Goal: Information Seeking & Learning: Learn about a topic

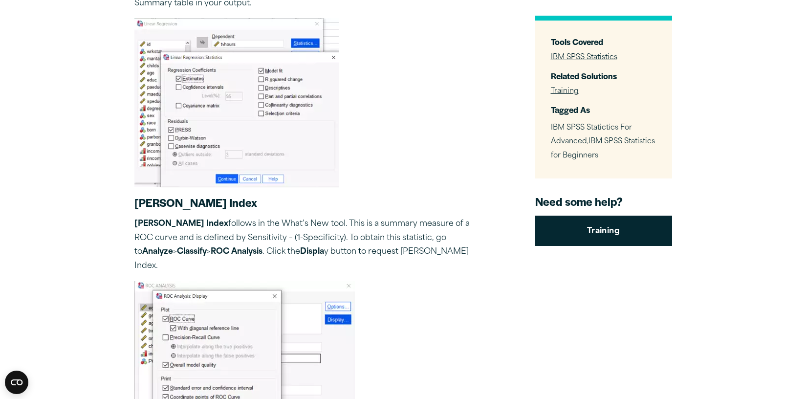
scroll to position [1021, 0]
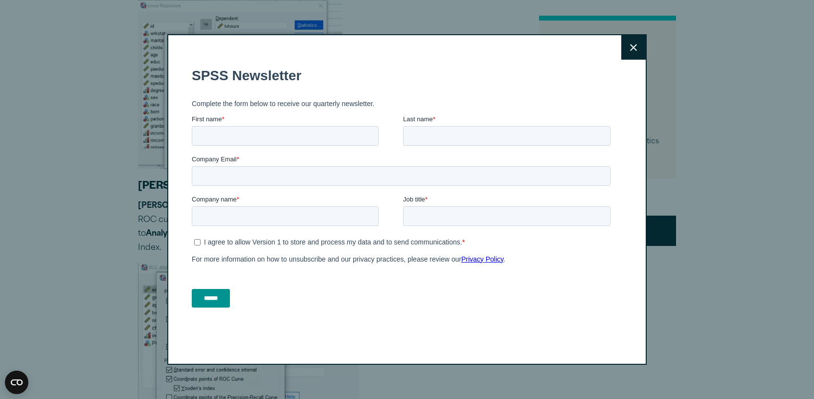
drag, startPoint x: 809, startPoint y: 85, endPoint x: 816, endPoint y: 115, distance: 31.1
click at [631, 48] on icon at bounding box center [633, 47] width 7 height 7
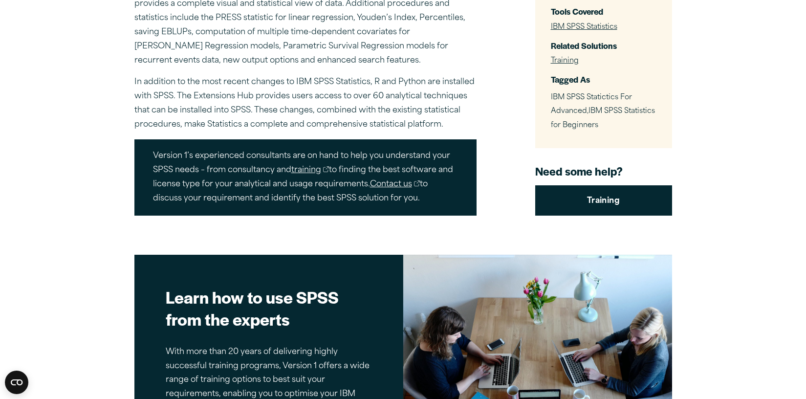
scroll to position [3318, 0]
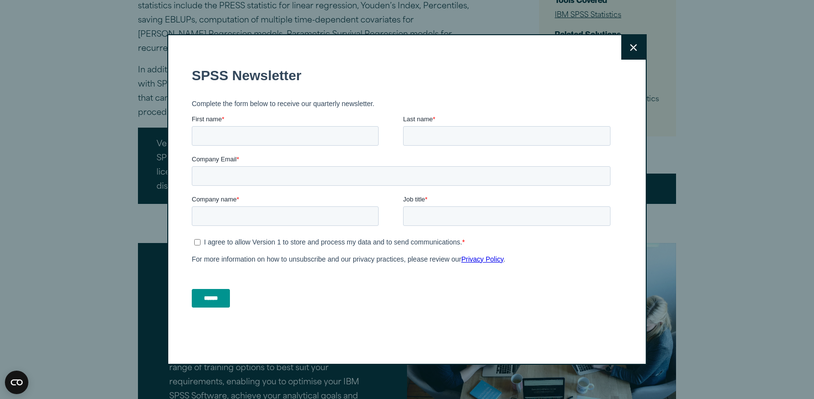
drag, startPoint x: 807, startPoint y: 105, endPoint x: 835, endPoint y: 307, distance: 203.8
click at [633, 43] on button "Close" at bounding box center [633, 47] width 24 height 24
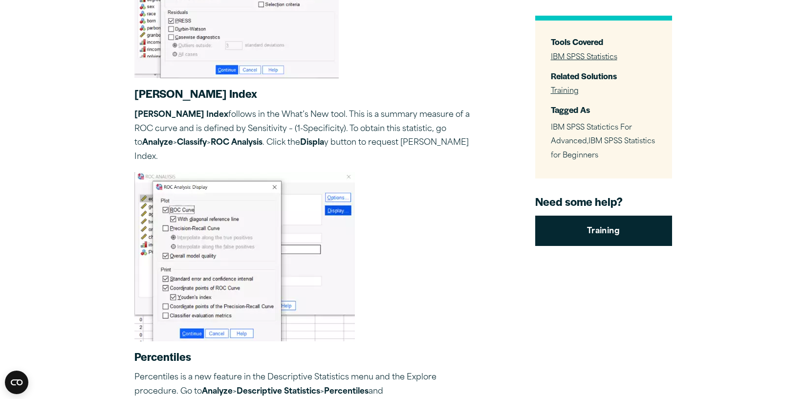
scroll to position [1118, 0]
